Goal: Task Accomplishment & Management: Manage account settings

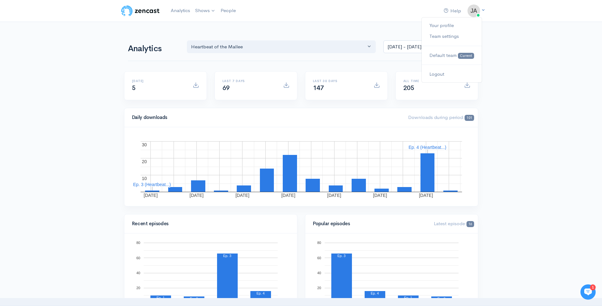
drag, startPoint x: 0, startPoint y: 0, endPoint x: 478, endPoint y: 11, distance: 478.4
click at [478, 11] on img at bounding box center [474, 10] width 13 height 13
click at [451, 23] on link "Your profile" at bounding box center [452, 25] width 60 height 11
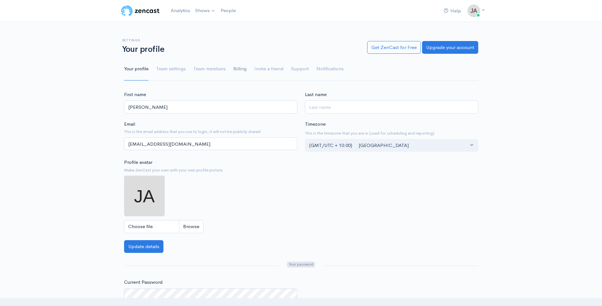
click at [238, 67] on link "Billing" at bounding box center [239, 68] width 13 height 23
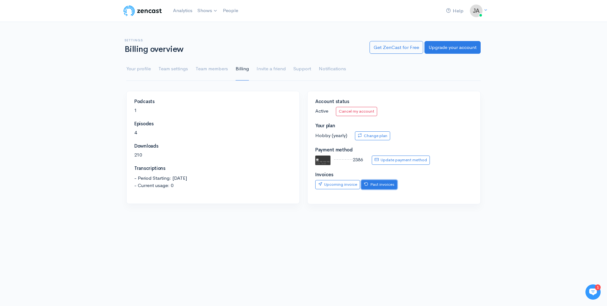
click at [389, 185] on link "Past invoices" at bounding box center [379, 184] width 36 height 9
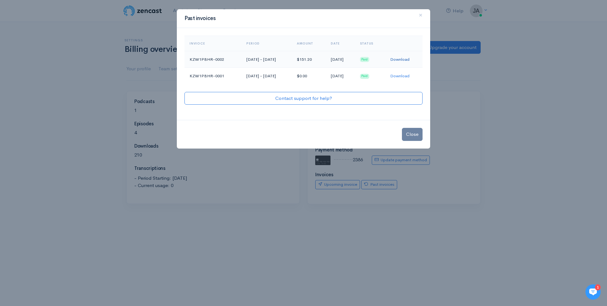
click at [408, 59] on link "Download" at bounding box center [399, 59] width 19 height 5
click at [409, 76] on link "Download" at bounding box center [399, 75] width 19 height 5
click at [407, 75] on link "Download" at bounding box center [399, 75] width 19 height 5
click at [422, 16] on span "×" at bounding box center [421, 14] width 4 height 9
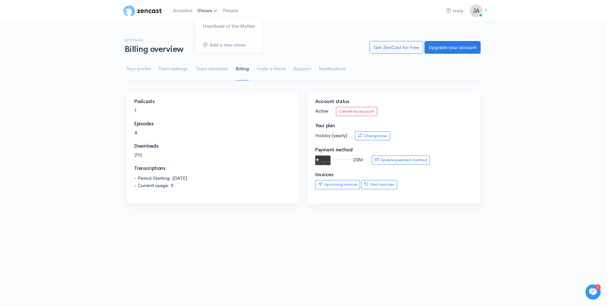
click at [213, 9] on link "Shows" at bounding box center [207, 11] width 25 height 14
click at [220, 28] on link "Heartbeat of the Mallee" at bounding box center [228, 26] width 67 height 11
